Goal: Transaction & Acquisition: Purchase product/service

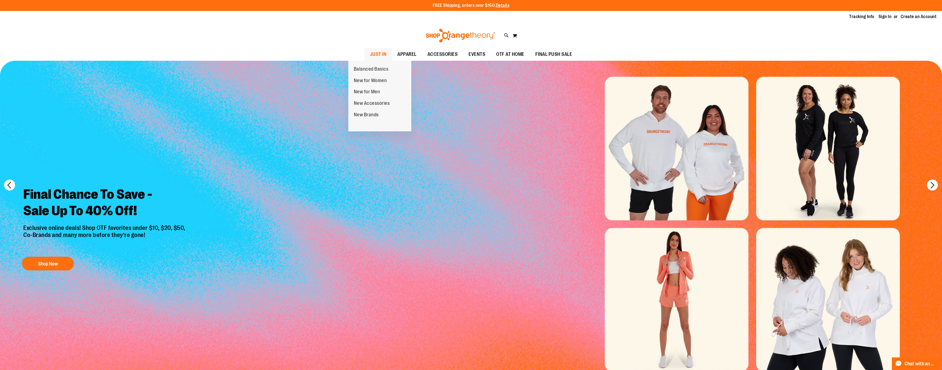
type input "**********"
click at [370, 53] on span "JUST IN" at bounding box center [378, 54] width 17 height 12
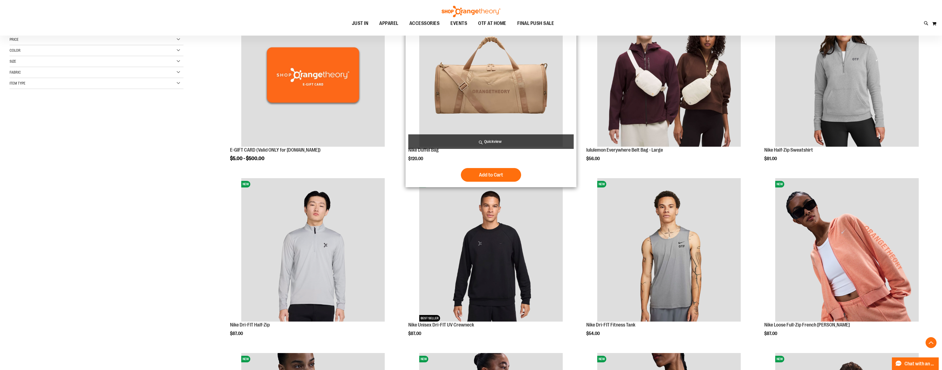
scroll to position [107, 0]
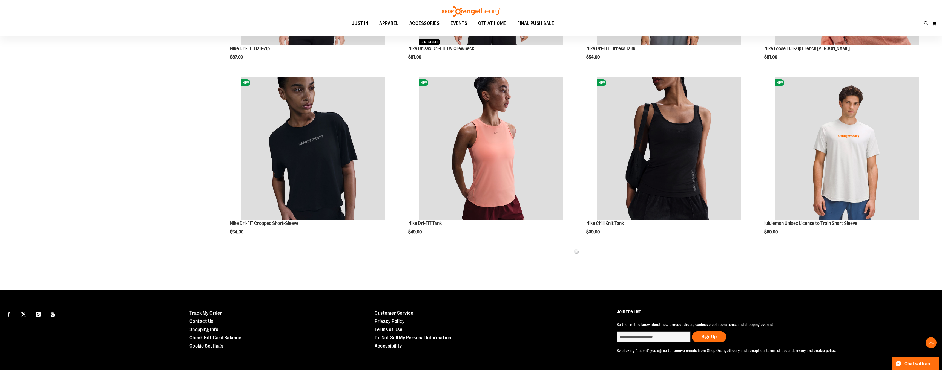
scroll to position [394, 0]
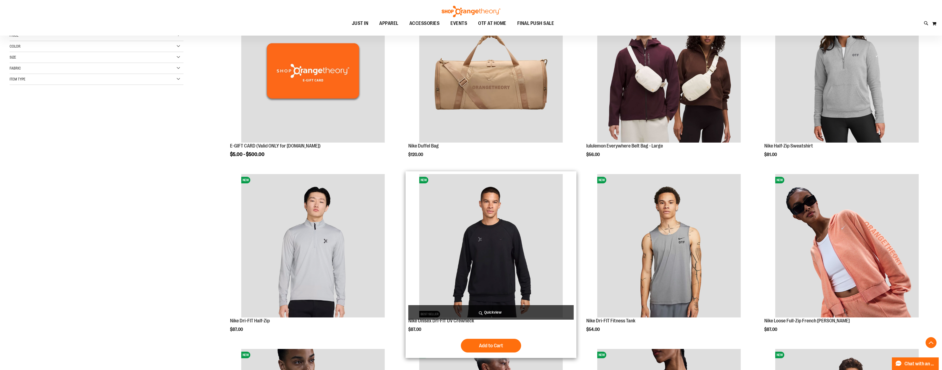
scroll to position [148, 0]
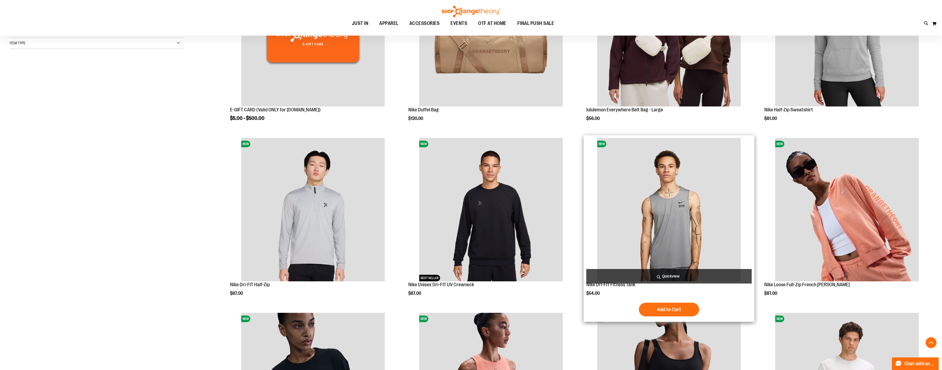
type input "**********"
click at [678, 186] on img "product" at bounding box center [669, 210] width 144 height 144
click at [669, 193] on img "product" at bounding box center [669, 210] width 144 height 144
click at [663, 310] on span "Add to Cart" at bounding box center [669, 310] width 24 height 6
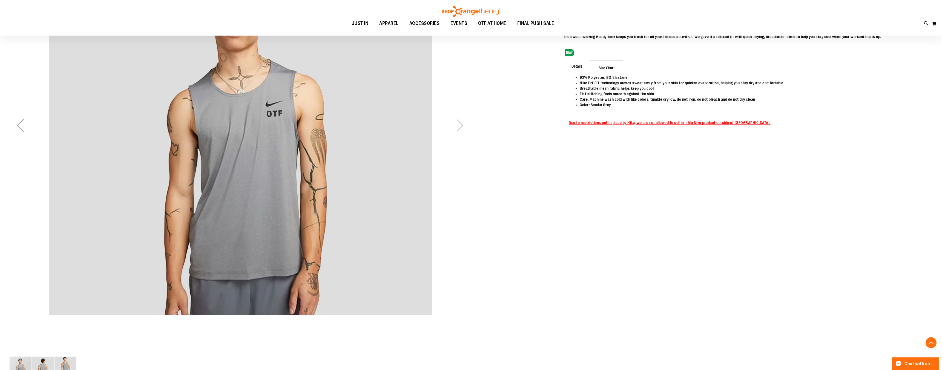
scroll to position [198, 0]
type input "**********"
click at [459, 126] on div "Next" at bounding box center [460, 127] width 22 height 22
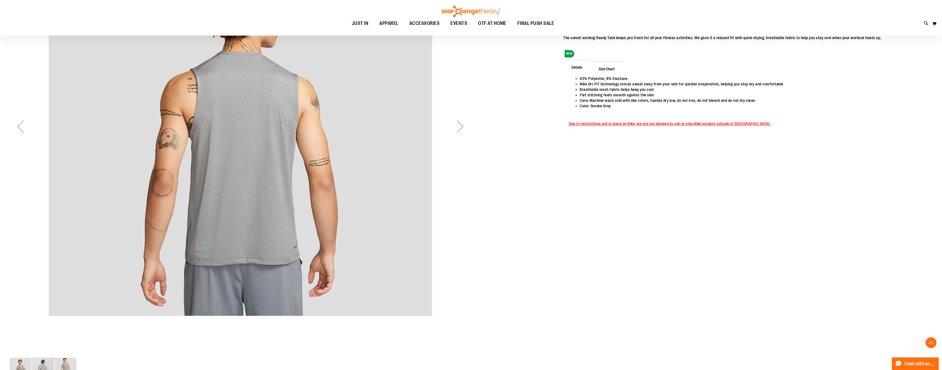
click at [459, 126] on div "Next" at bounding box center [460, 127] width 22 height 22
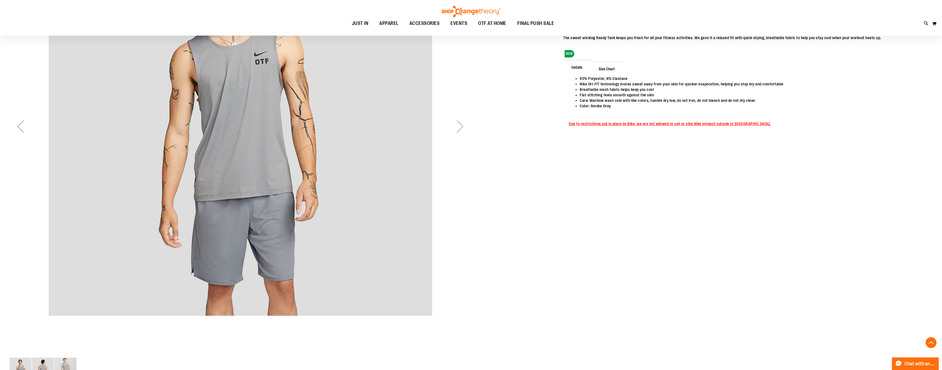
click at [459, 126] on div "Next" at bounding box center [460, 127] width 22 height 22
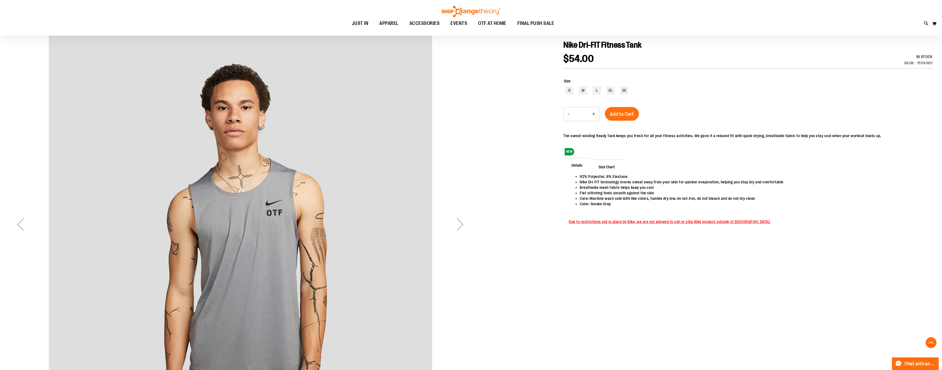
scroll to position [0, 0]
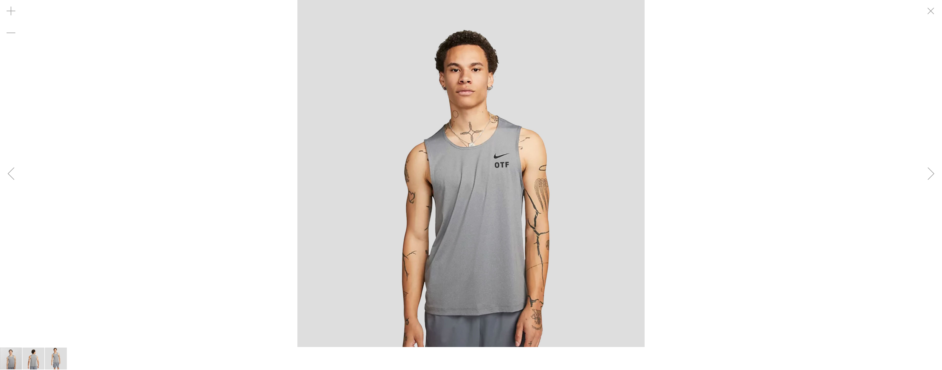
click at [784, 145] on div "carousel" at bounding box center [471, 173] width 942 height 347
click at [117, 62] on div "carousel" at bounding box center [471, 173] width 942 height 347
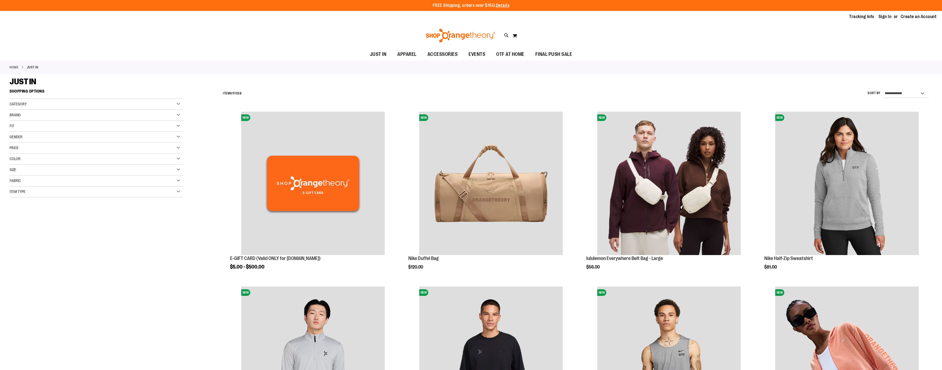
scroll to position [220, 0]
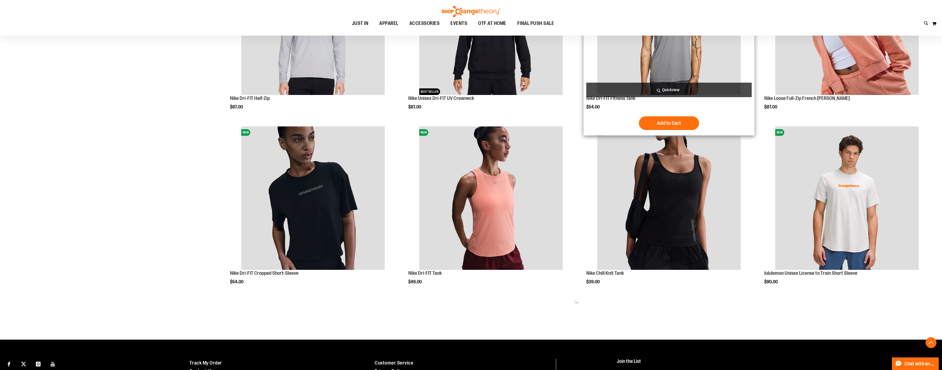
scroll to position [335, 0]
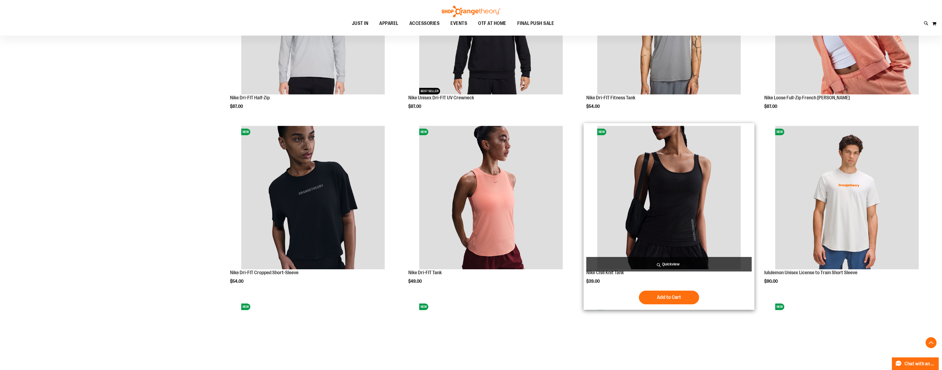
type input "**********"
click at [683, 170] on img "product" at bounding box center [669, 198] width 144 height 144
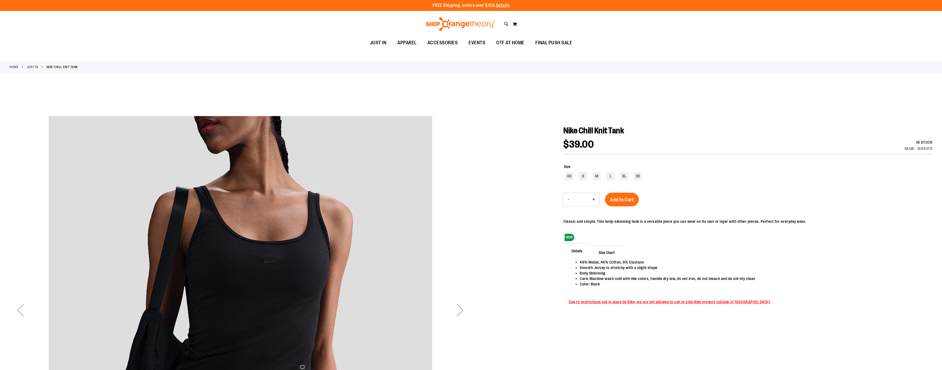
scroll to position [109, 0]
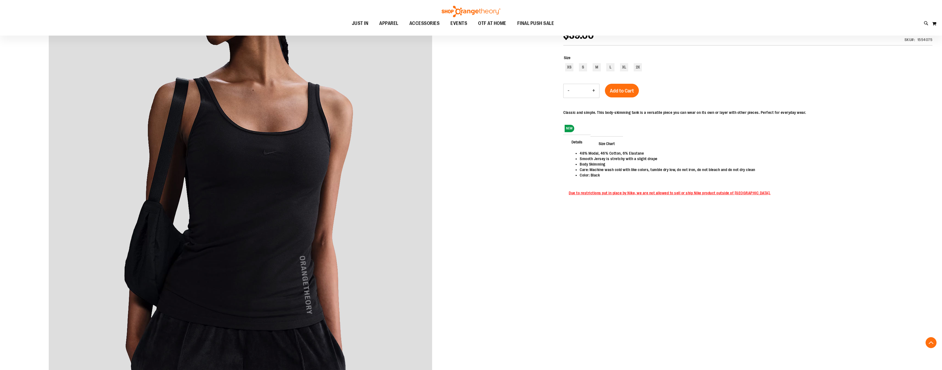
type input "**********"
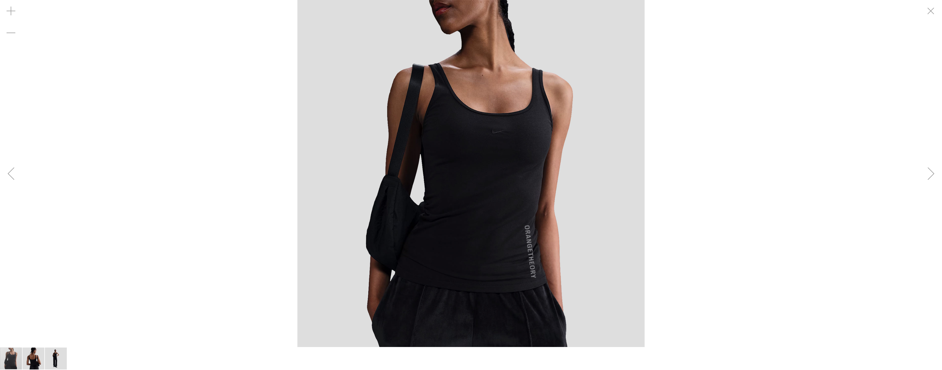
click at [687, 169] on div "carousel" at bounding box center [471, 173] width 942 height 347
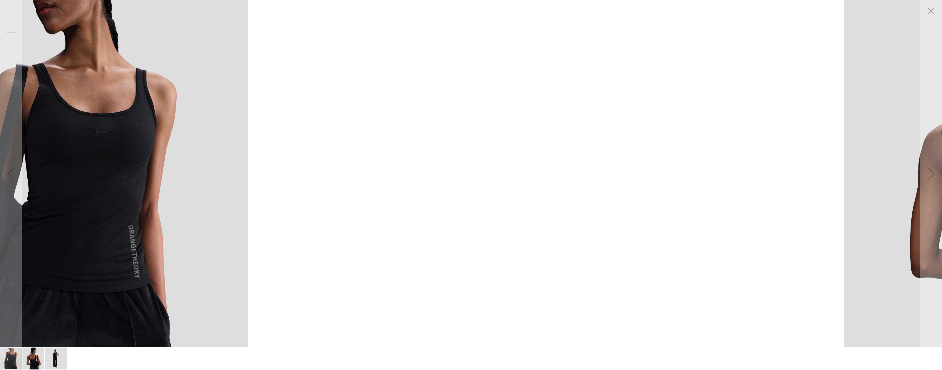
drag, startPoint x: 628, startPoint y: 202, endPoint x: 190, endPoint y: 94, distance: 451.6
click at [190, 94] on img "carousel" at bounding box center [74, 173] width 347 height 347
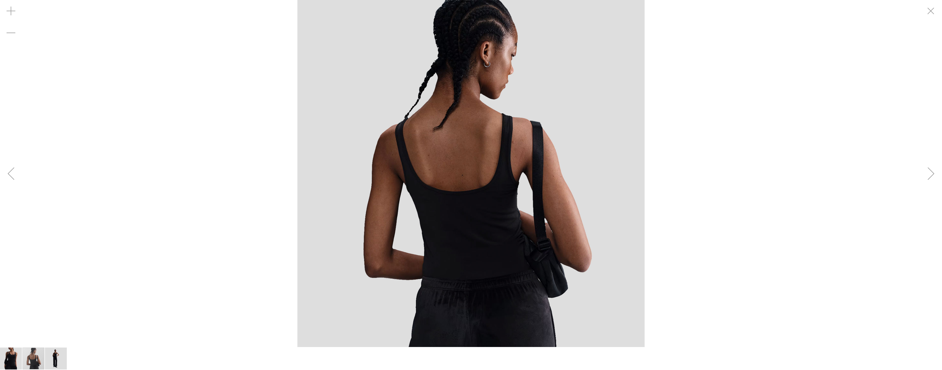
click at [819, 197] on div "carousel" at bounding box center [471, 173] width 942 height 347
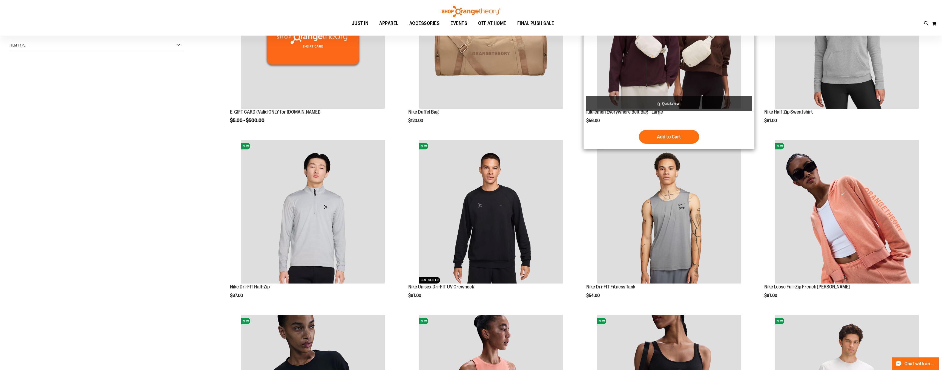
scroll to position [132, 0]
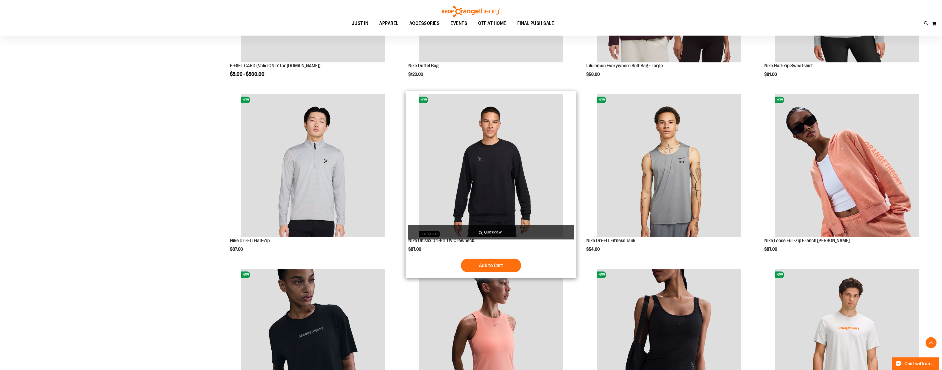
type input "**********"
click at [501, 162] on img "product" at bounding box center [491, 166] width 144 height 144
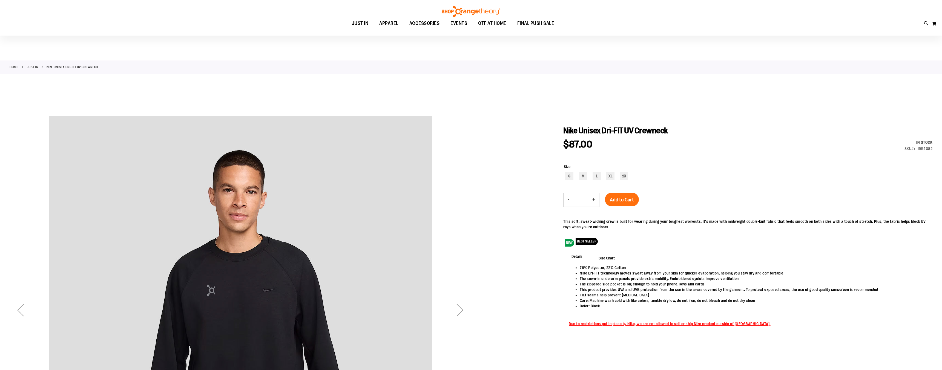
scroll to position [202, 0]
